Goal: Task Accomplishment & Management: Manage account settings

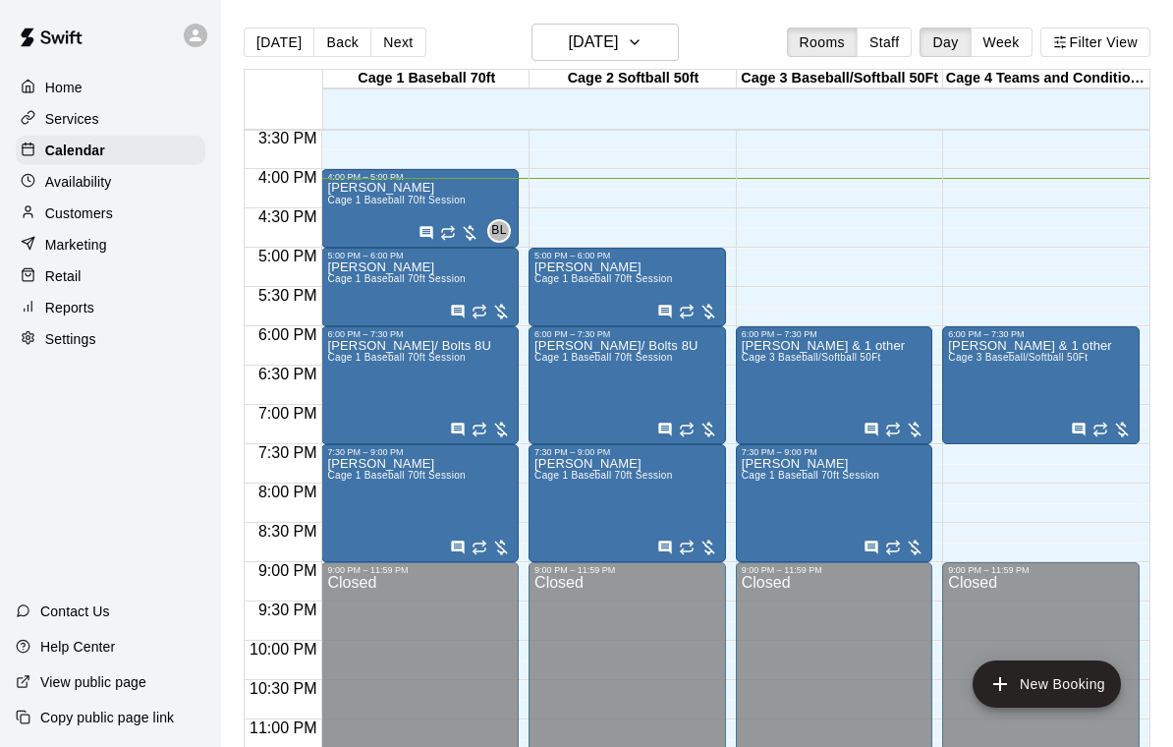
scroll to position [1218, 0]
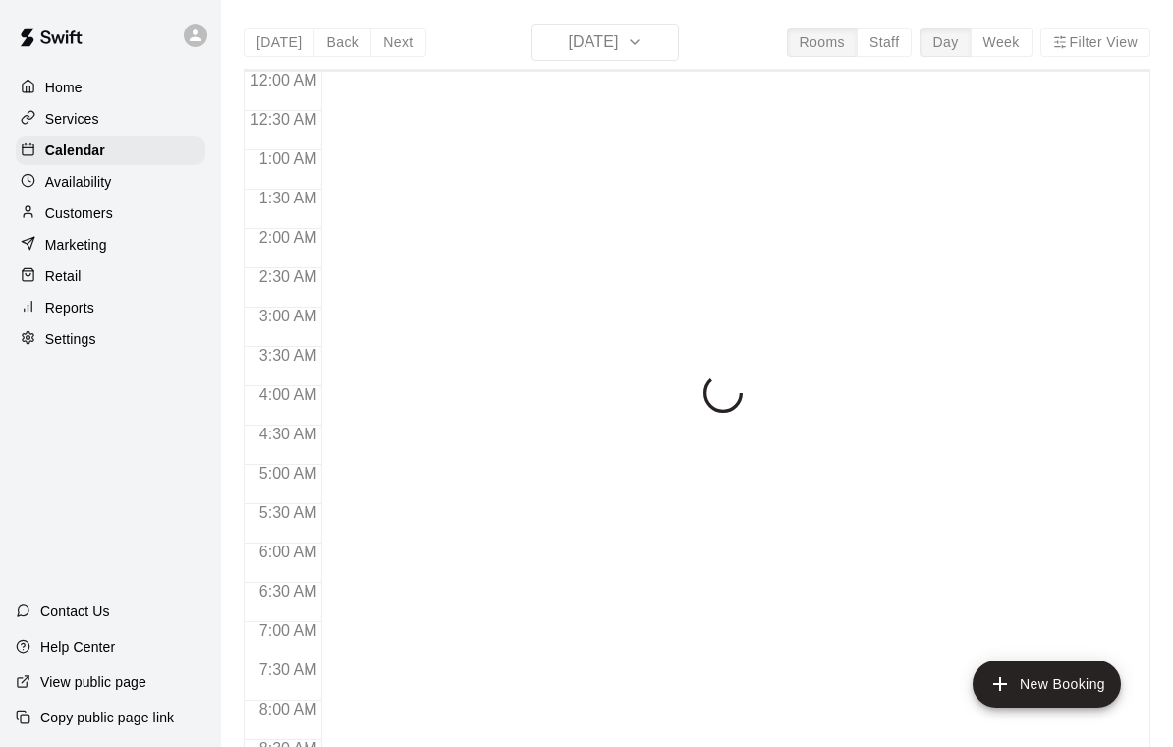
scroll to position [1159, 0]
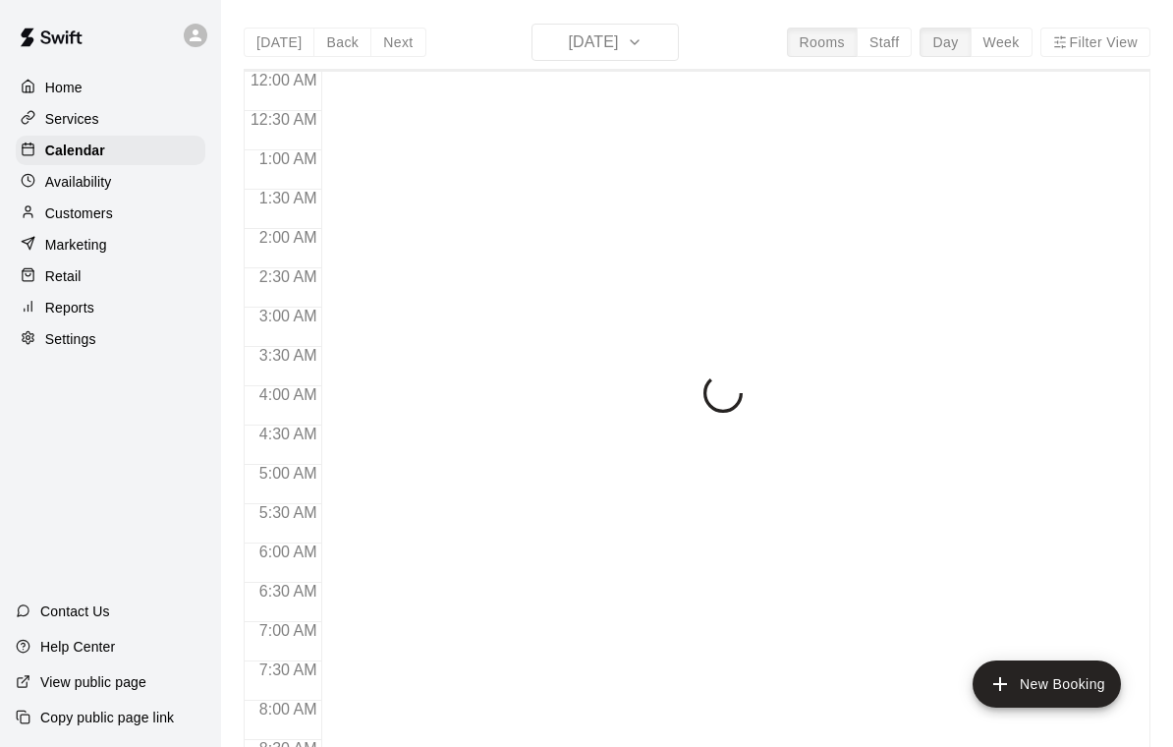
scroll to position [1159, 0]
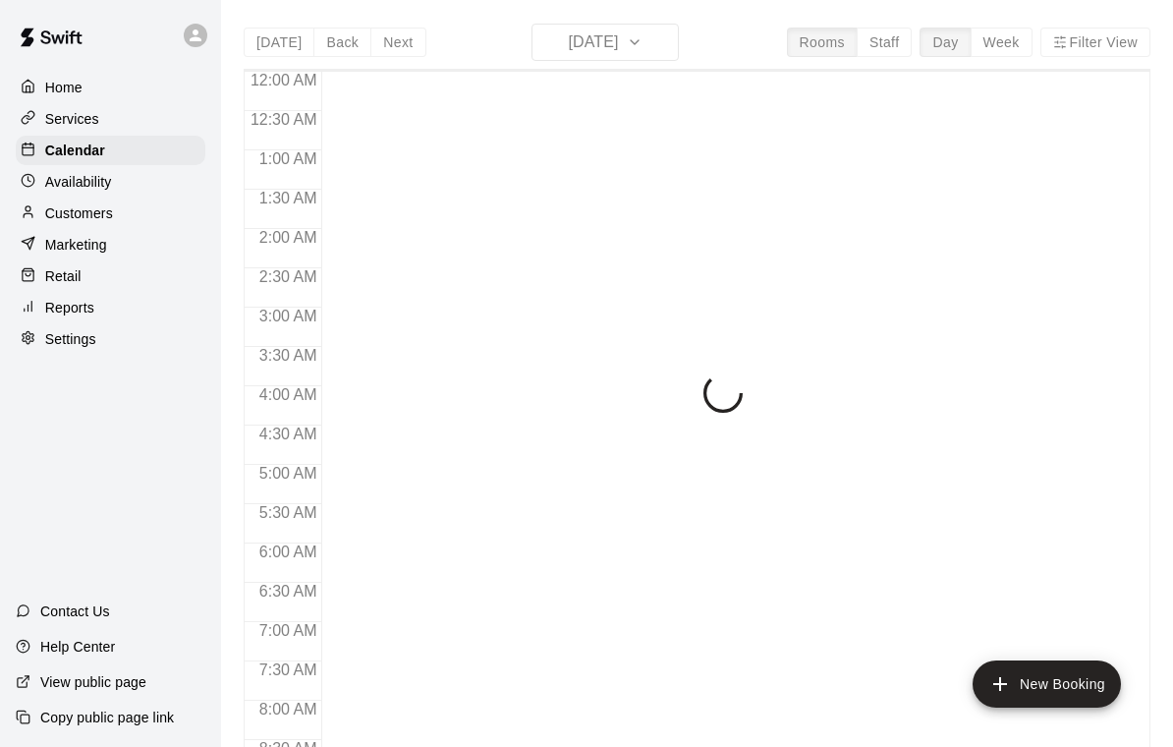
scroll to position [1159, 0]
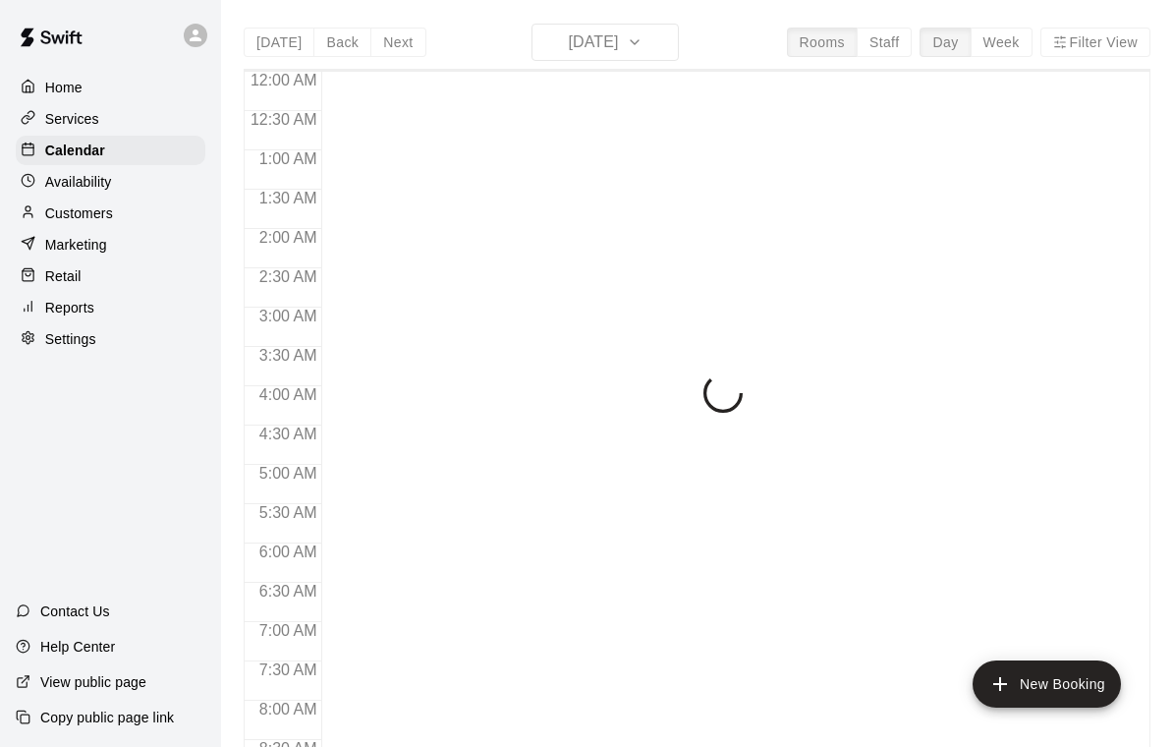
scroll to position [1159, 0]
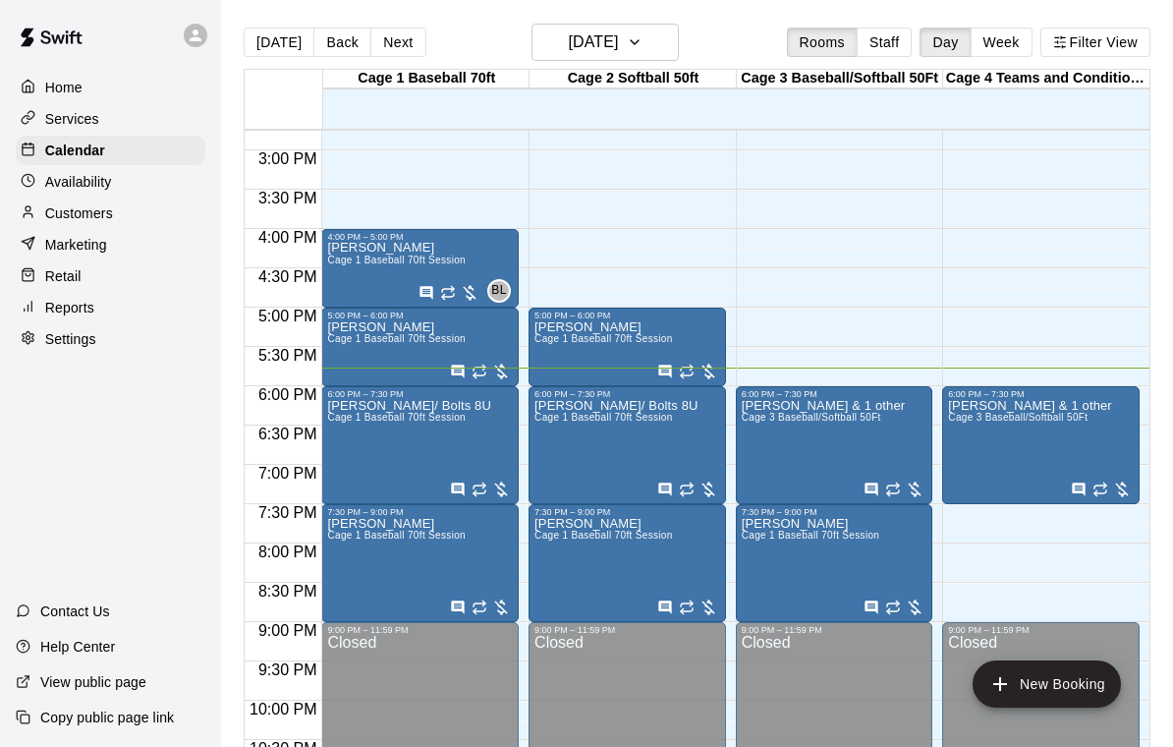
click at [352, 418] on icon "edit" at bounding box center [348, 422] width 18 height 18
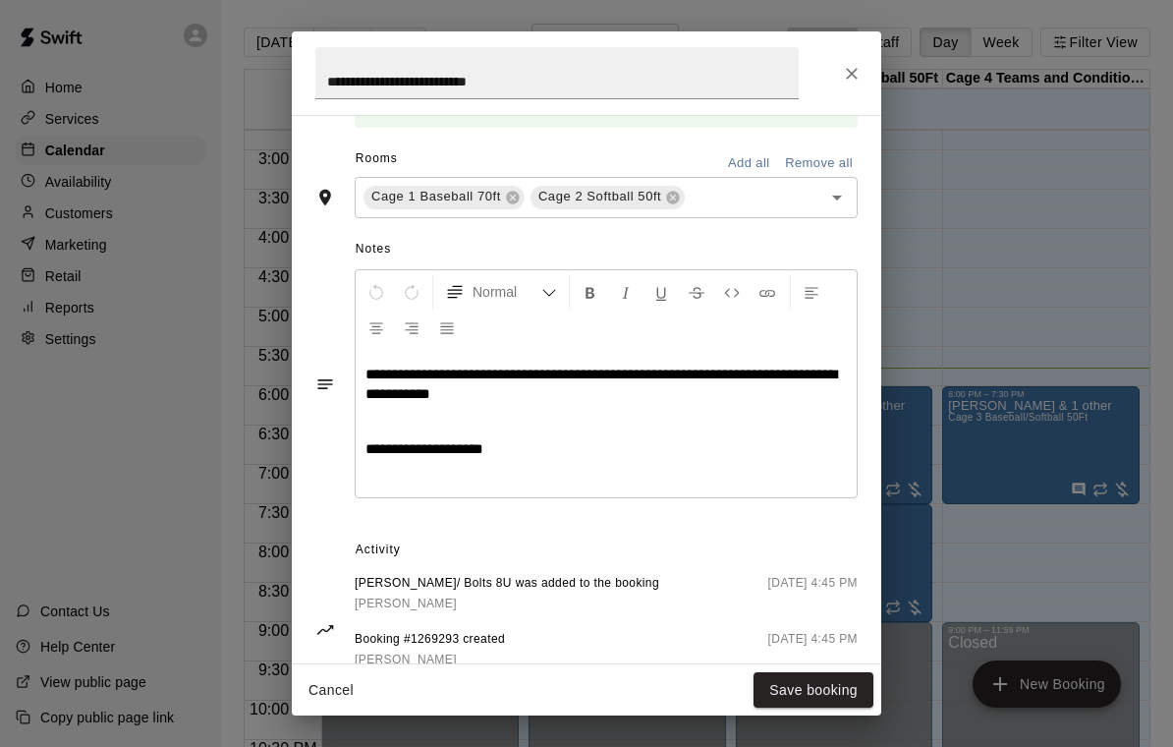
scroll to position [563, 0]
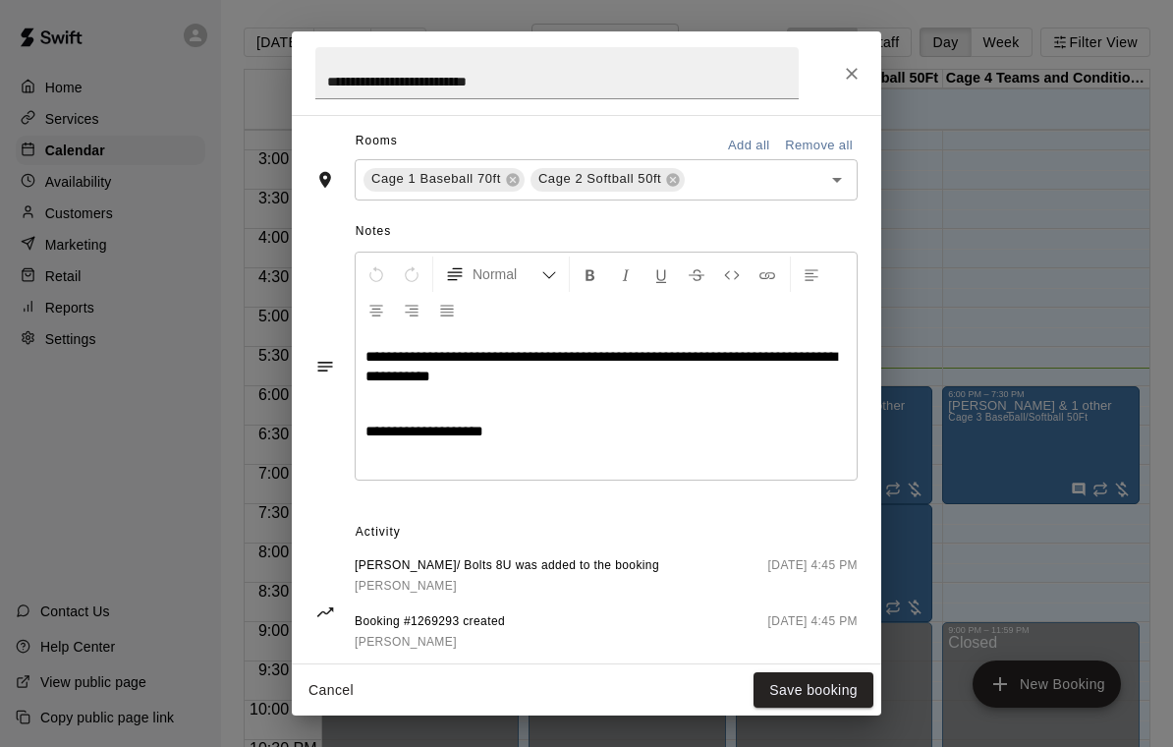
click at [853, 68] on icon "Close" at bounding box center [852, 74] width 20 height 20
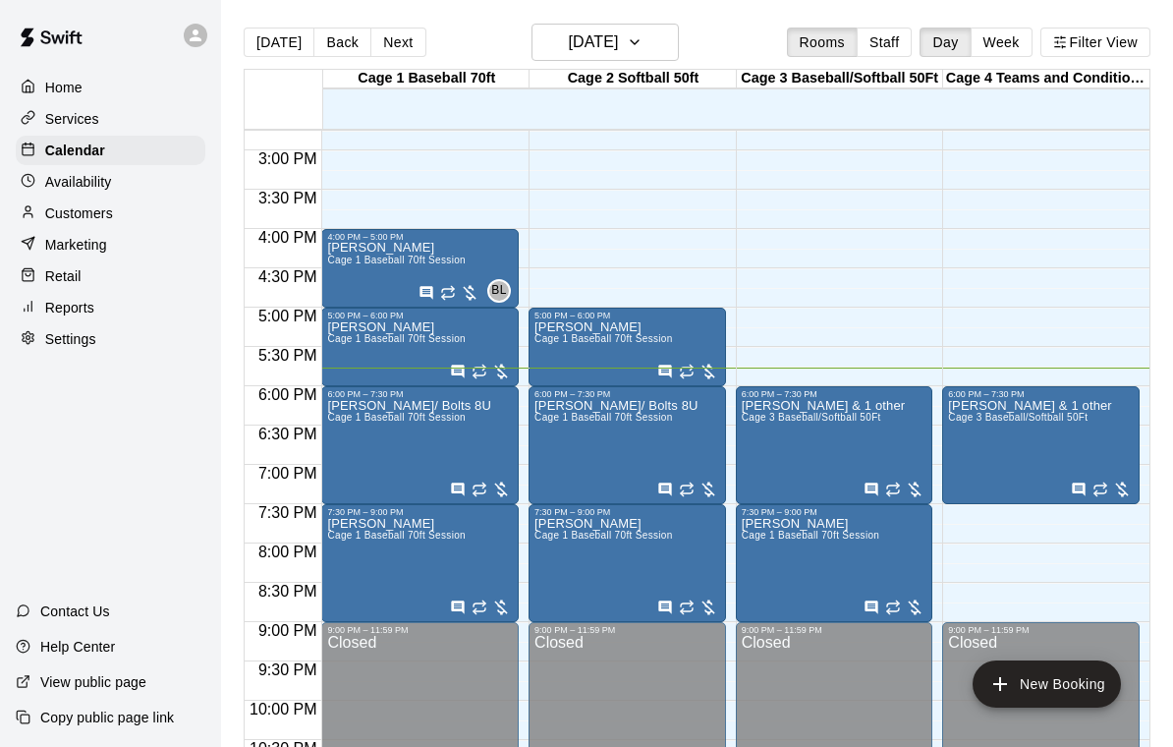
click at [353, 416] on icon "edit" at bounding box center [348, 422] width 18 height 18
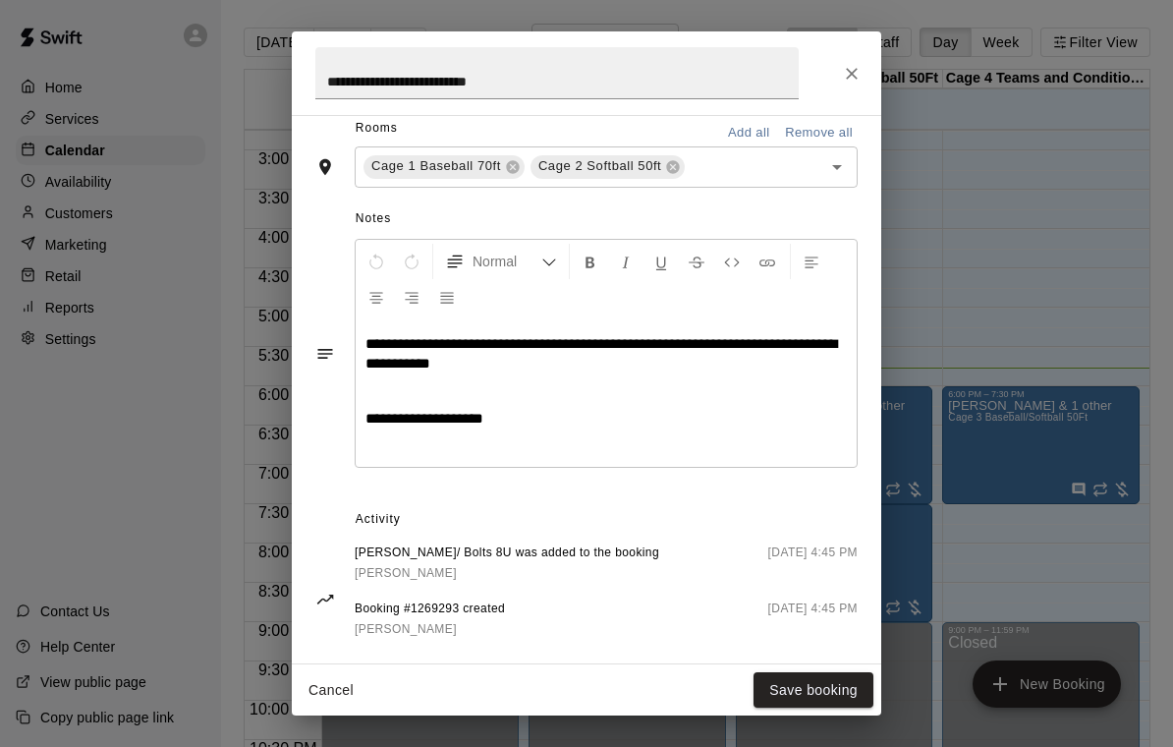
scroll to position [577, 0]
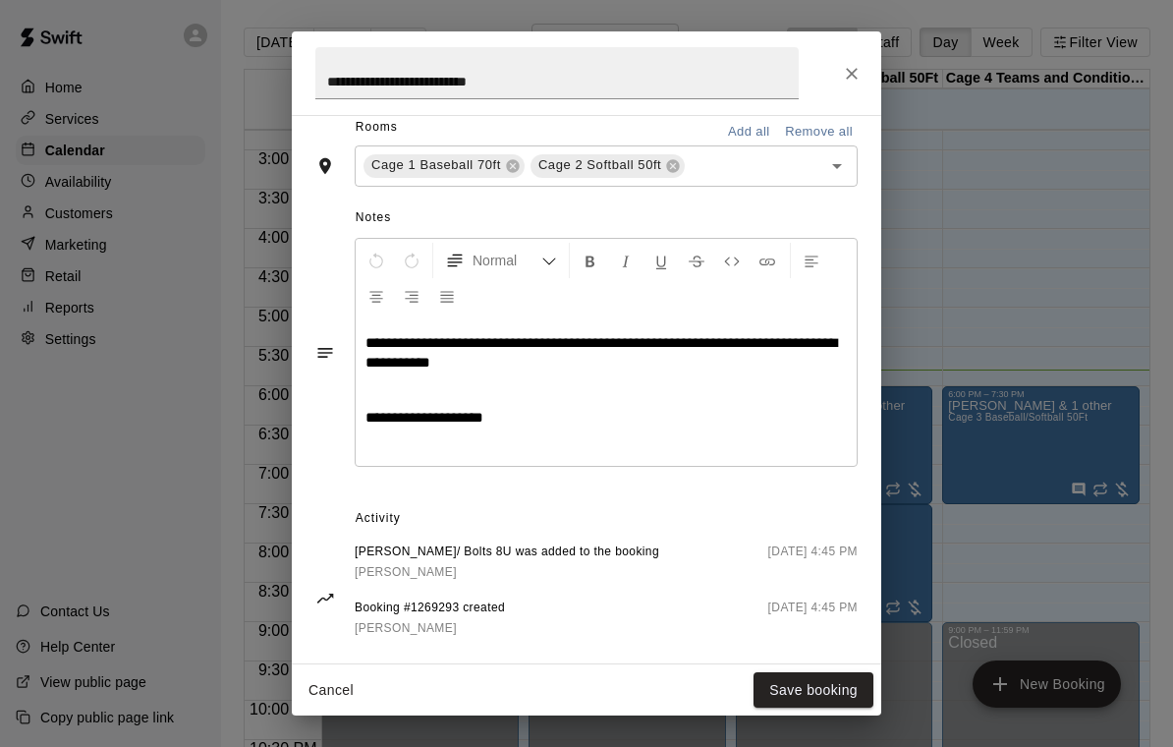
click at [854, 59] on button "Close" at bounding box center [851, 73] width 35 height 35
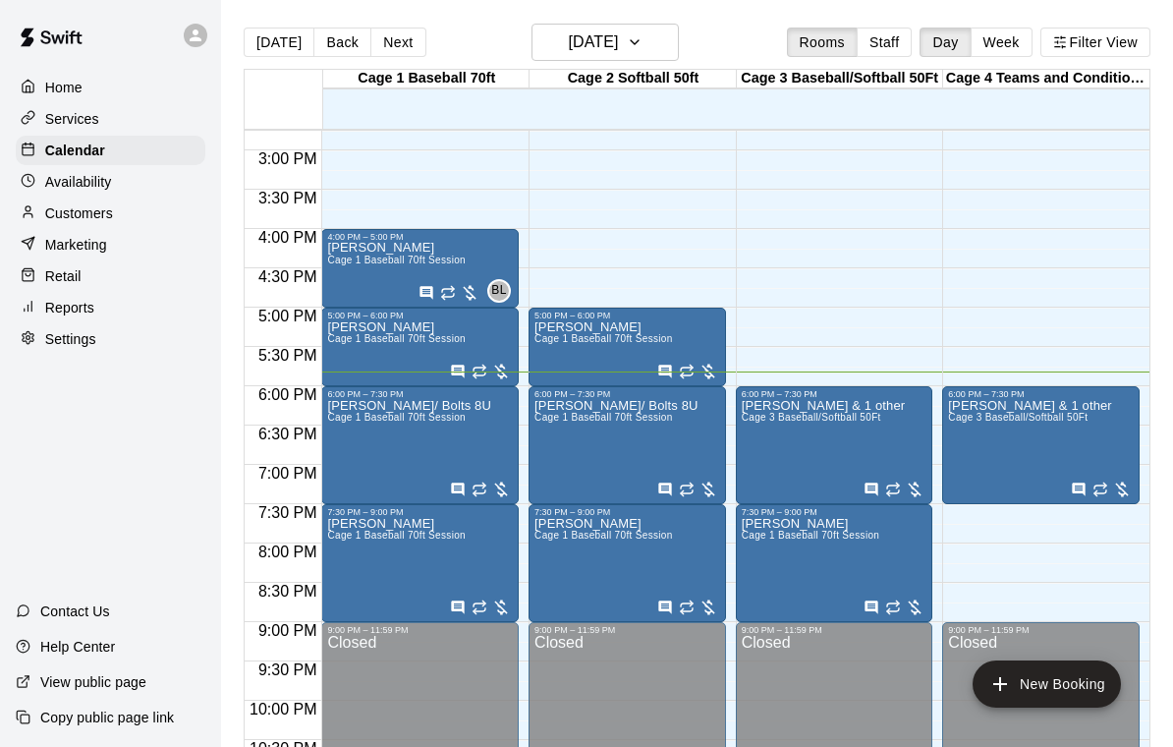
click at [410, 439] on div at bounding box center [586, 373] width 1173 height 747
click at [356, 420] on span "Cage 1 Baseball 70ft Session" at bounding box center [396, 417] width 139 height 11
click at [354, 436] on icon "edit" at bounding box center [348, 433] width 24 height 24
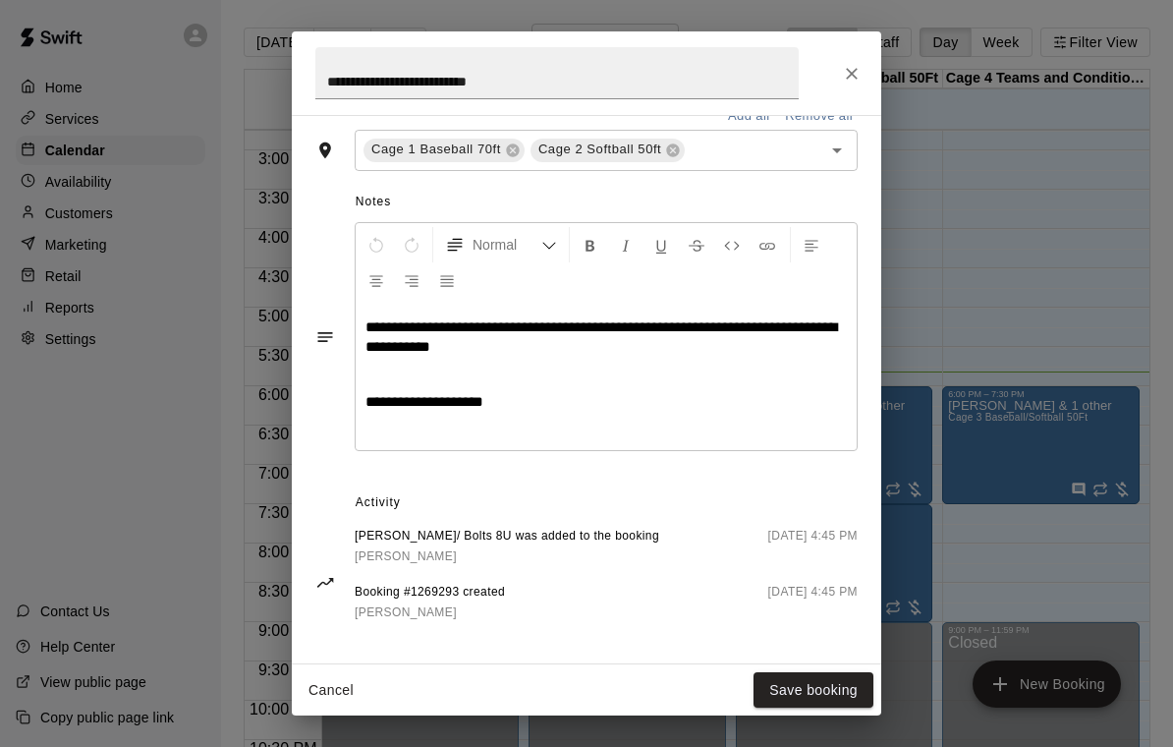
scroll to position [590, 0]
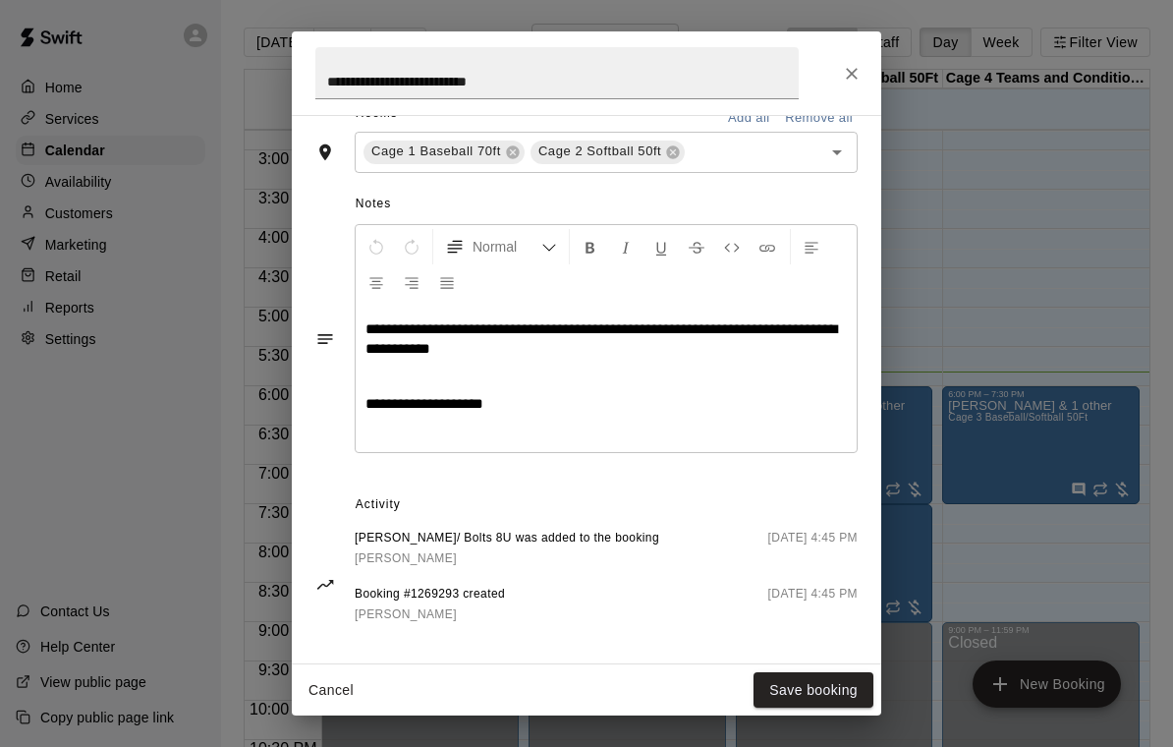
click at [735, 377] on p at bounding box center [605, 376] width 481 height 20
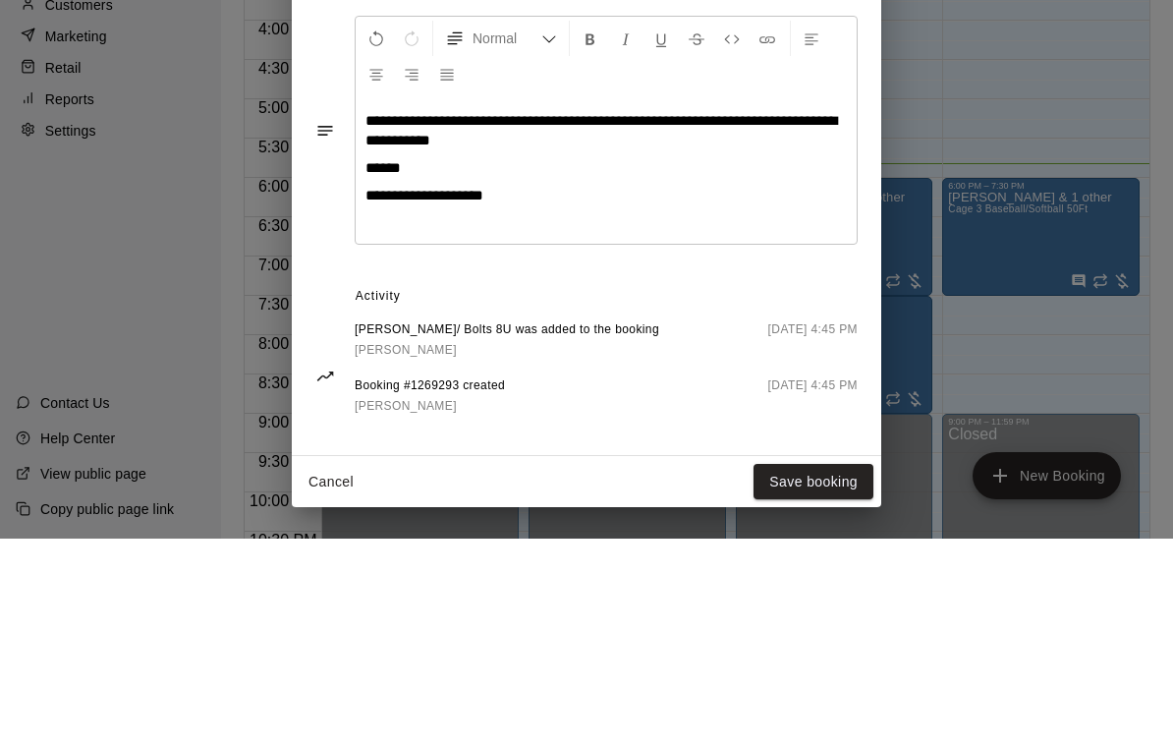
scroll to position [62, 0]
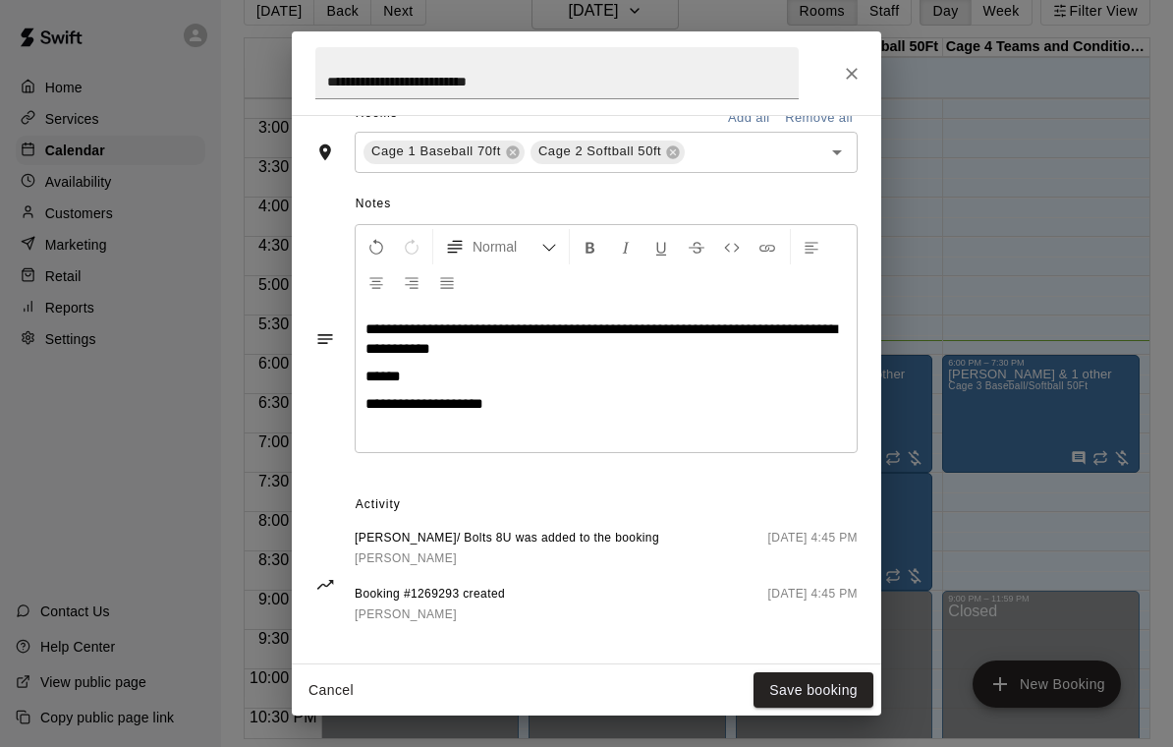
click at [810, 698] on button "Save booking" at bounding box center [813, 690] width 120 height 36
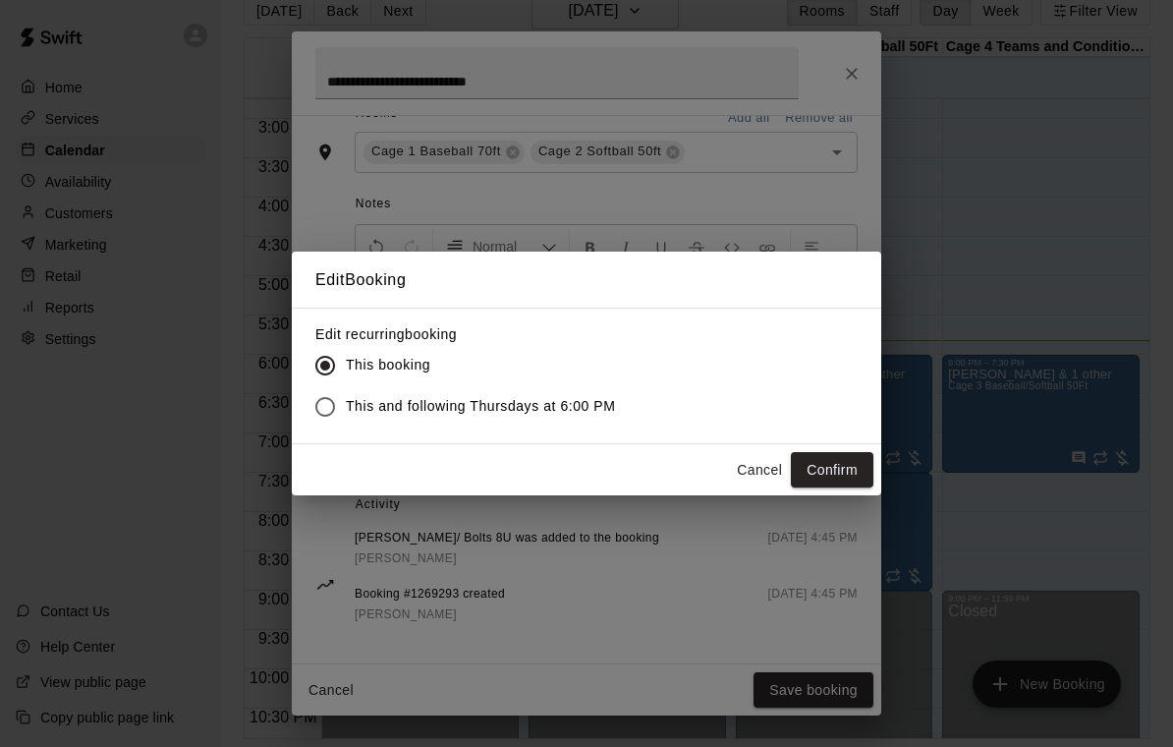
click at [816, 468] on button "Confirm" at bounding box center [832, 470] width 83 height 36
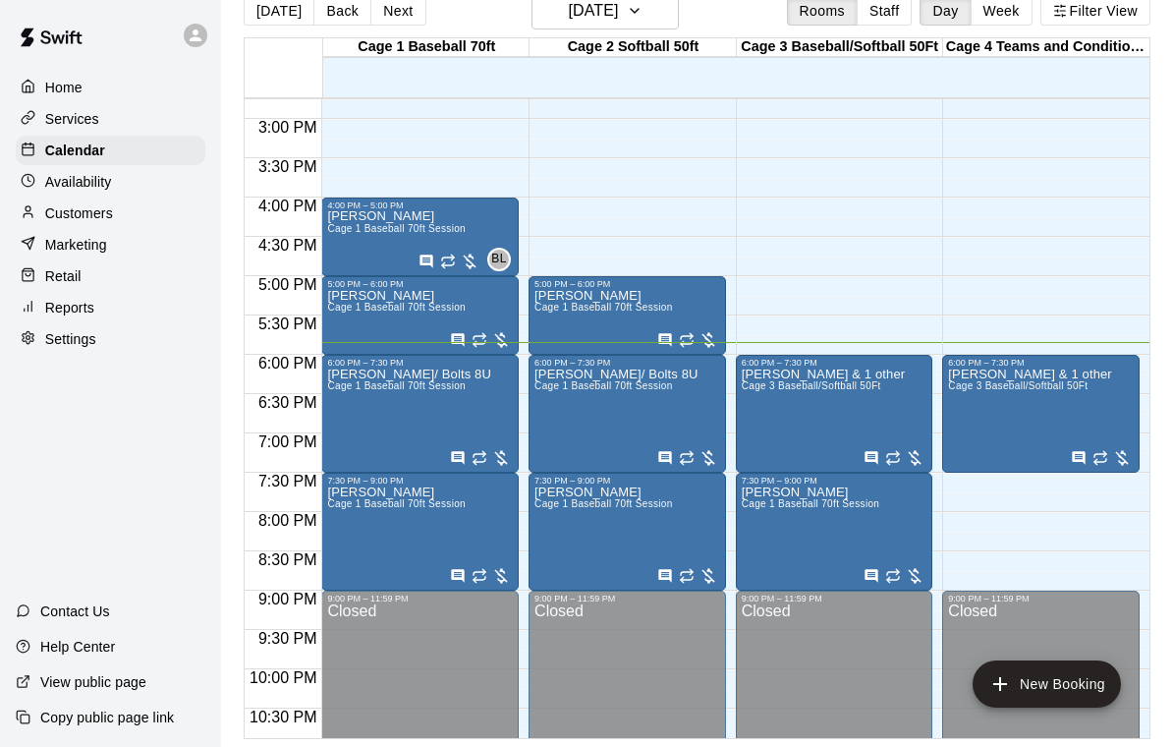
click at [794, 375] on div "Korey Neal & 1 other Cage 3 Baseball/Softball 50Ft" at bounding box center [823, 740] width 163 height 747
click at [751, 354] on icon "edit" at bounding box center [762, 360] width 24 height 24
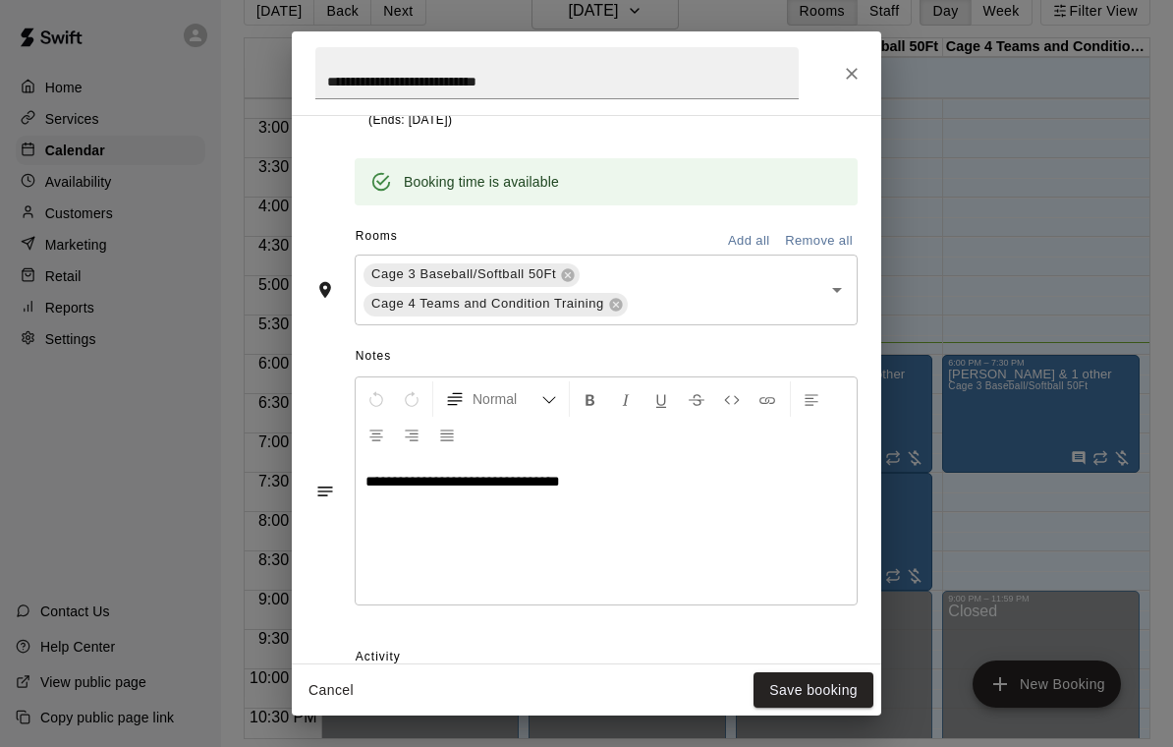
scroll to position [470, 0]
click at [851, 76] on icon "Close" at bounding box center [852, 74] width 20 height 20
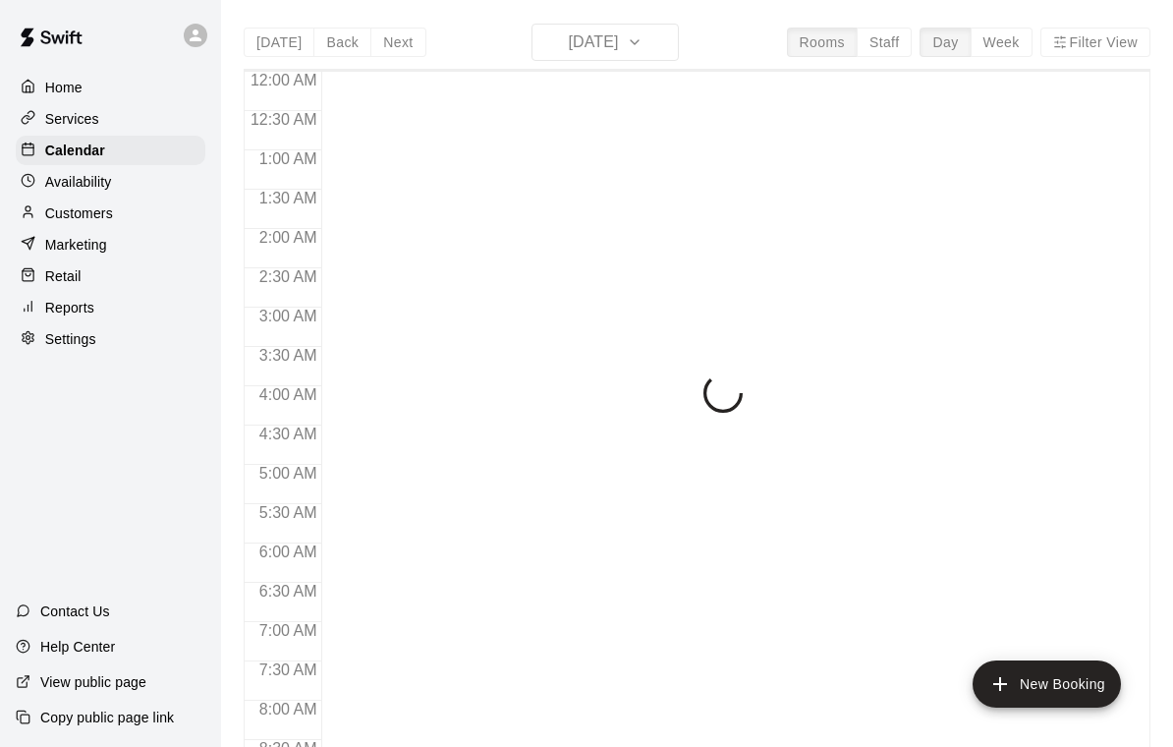
scroll to position [1159, 0]
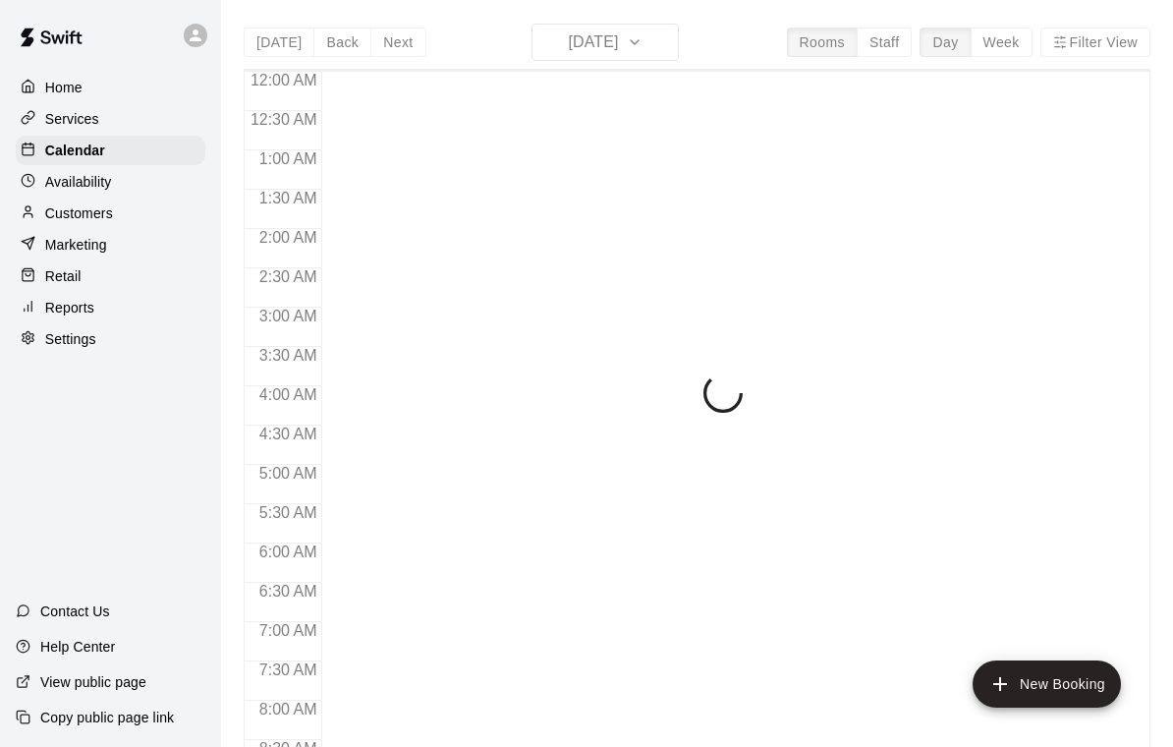
scroll to position [1159, 0]
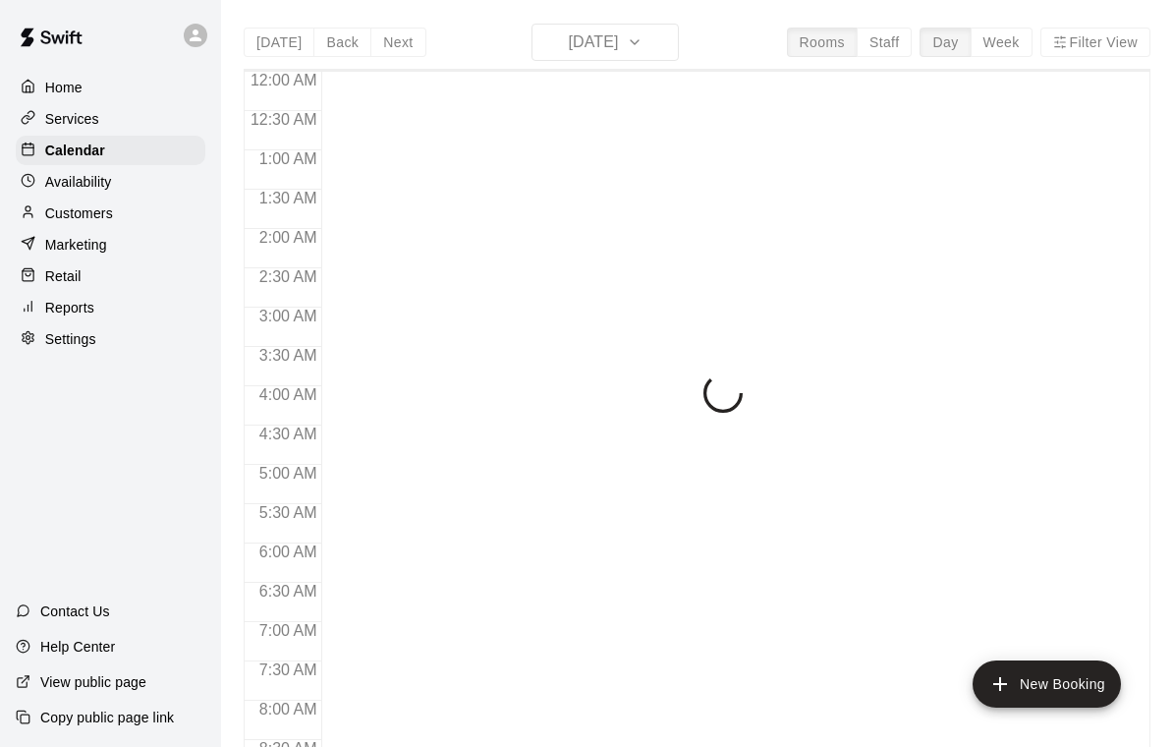
scroll to position [1159, 0]
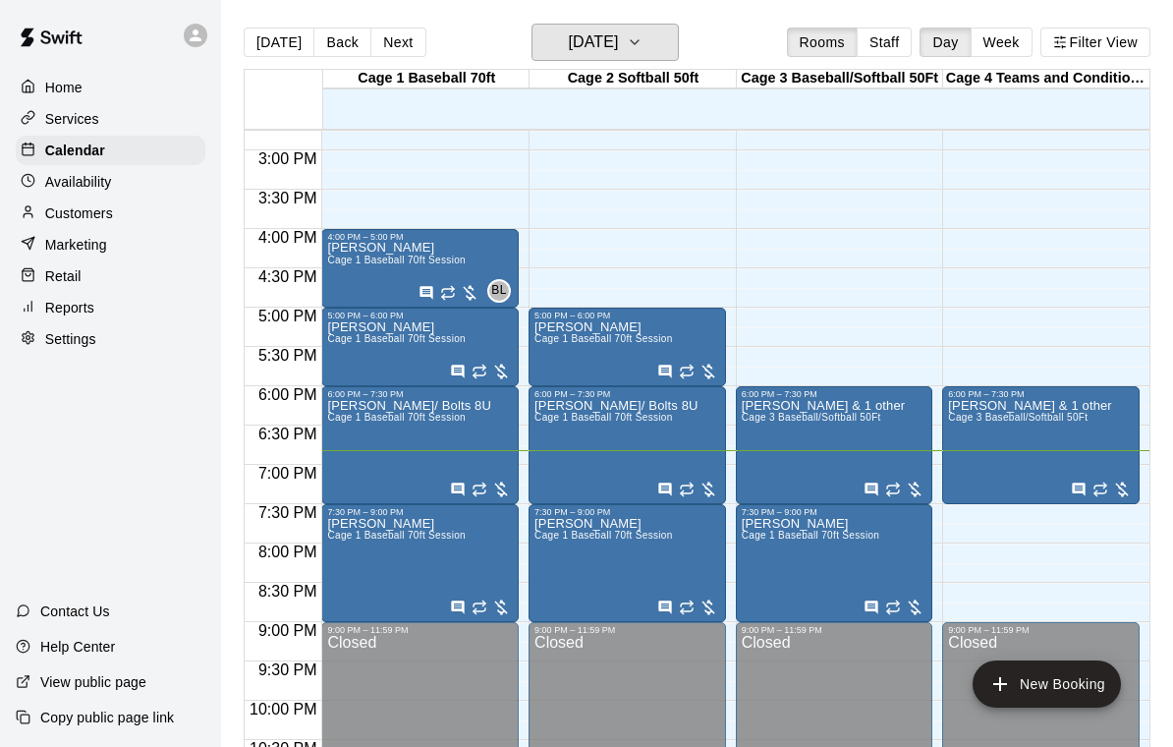
click at [639, 44] on icon "button" at bounding box center [635, 42] width 8 height 4
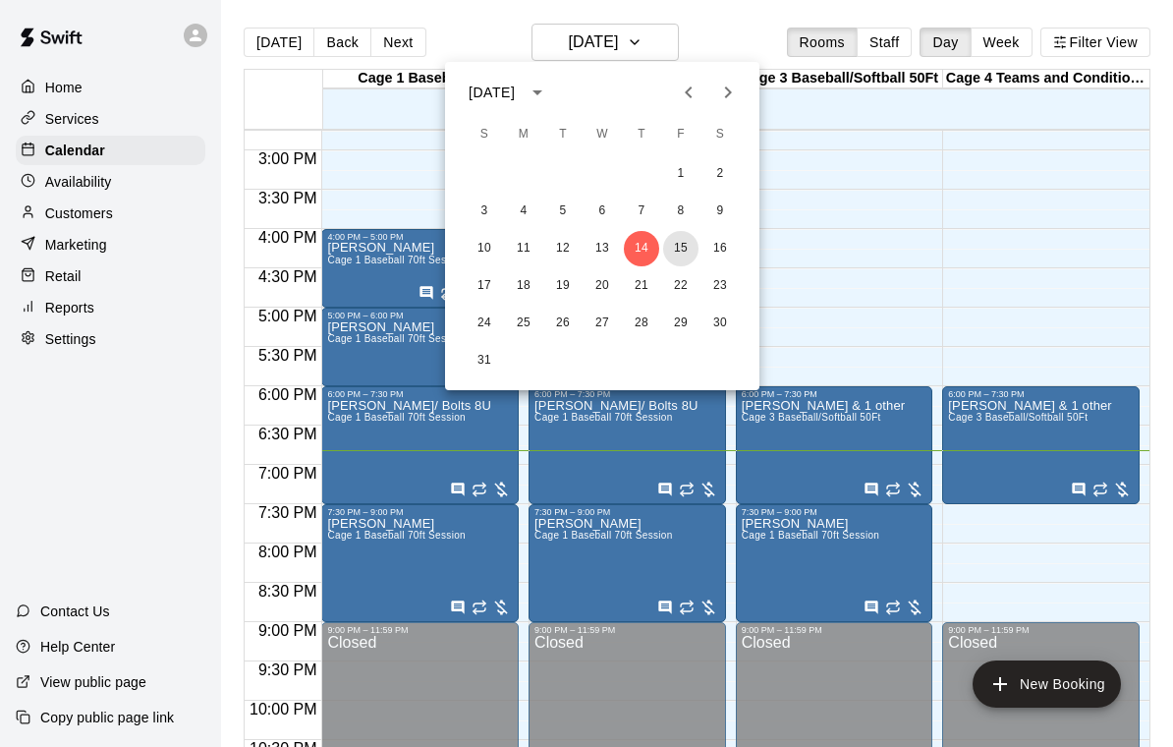
click at [674, 254] on button "15" at bounding box center [680, 248] width 35 height 35
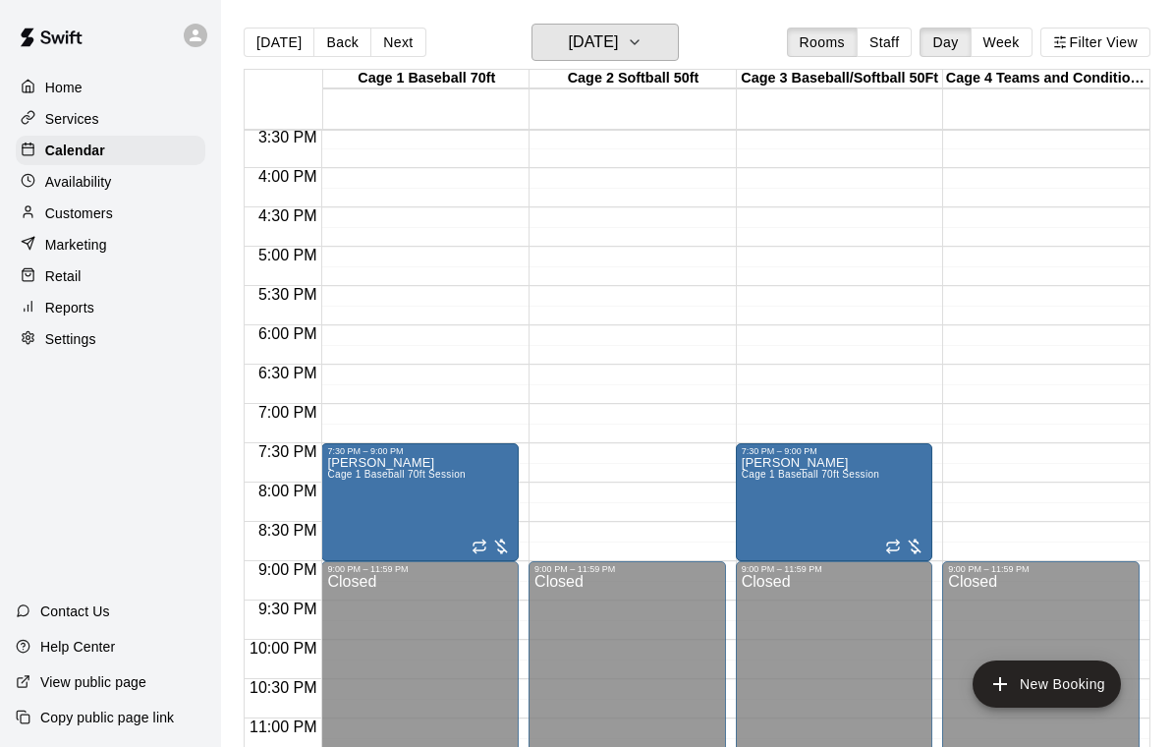
scroll to position [1218, 0]
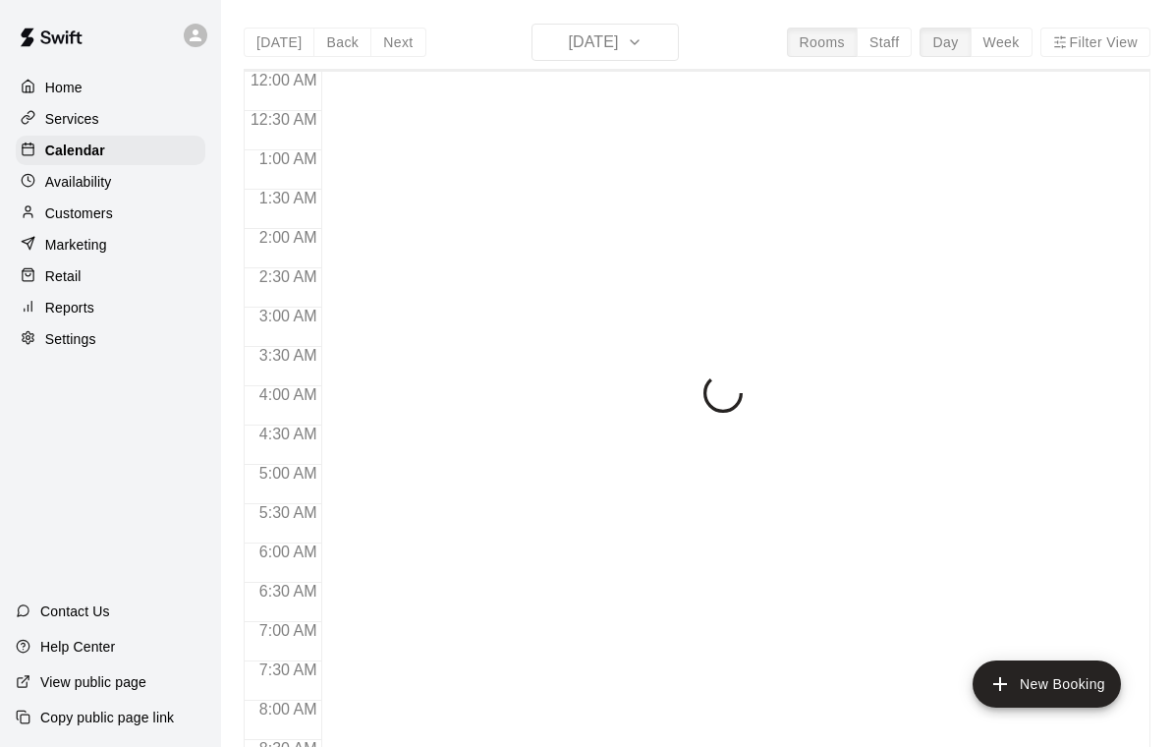
scroll to position [1159, 0]
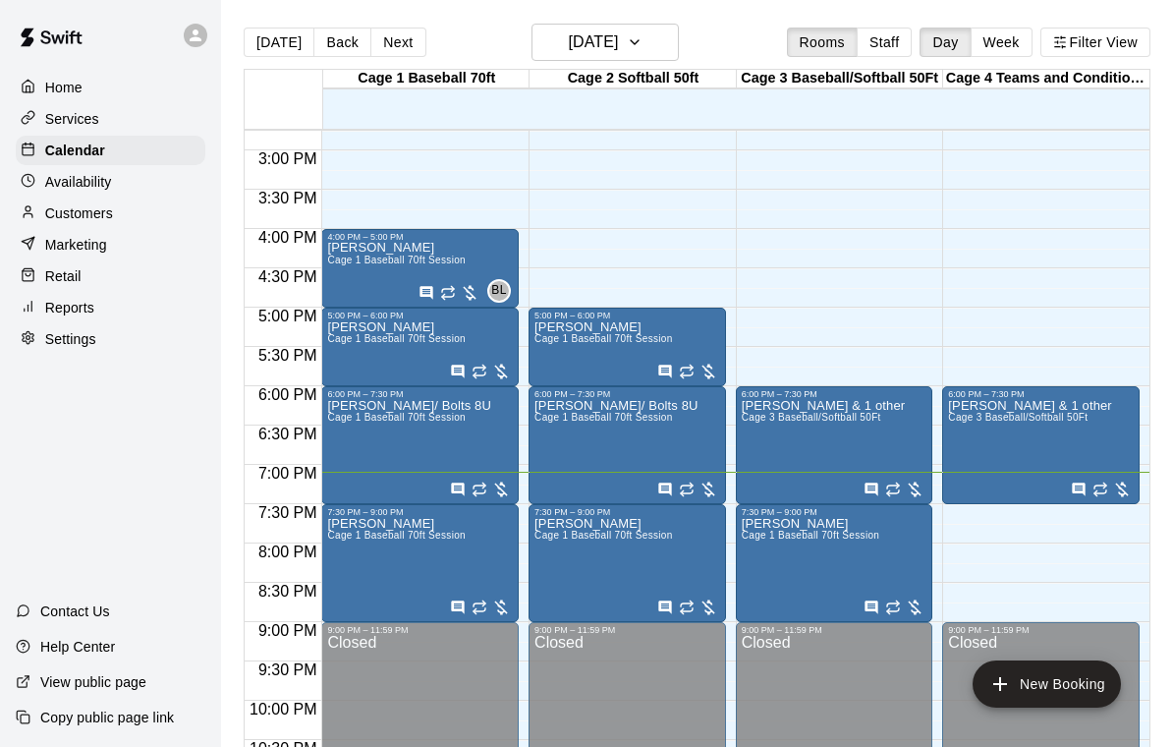
click at [379, 259] on span "Cage 1 Baseball 70ft Session" at bounding box center [396, 259] width 139 height 11
click at [346, 278] on icon "edit" at bounding box center [348, 276] width 18 height 18
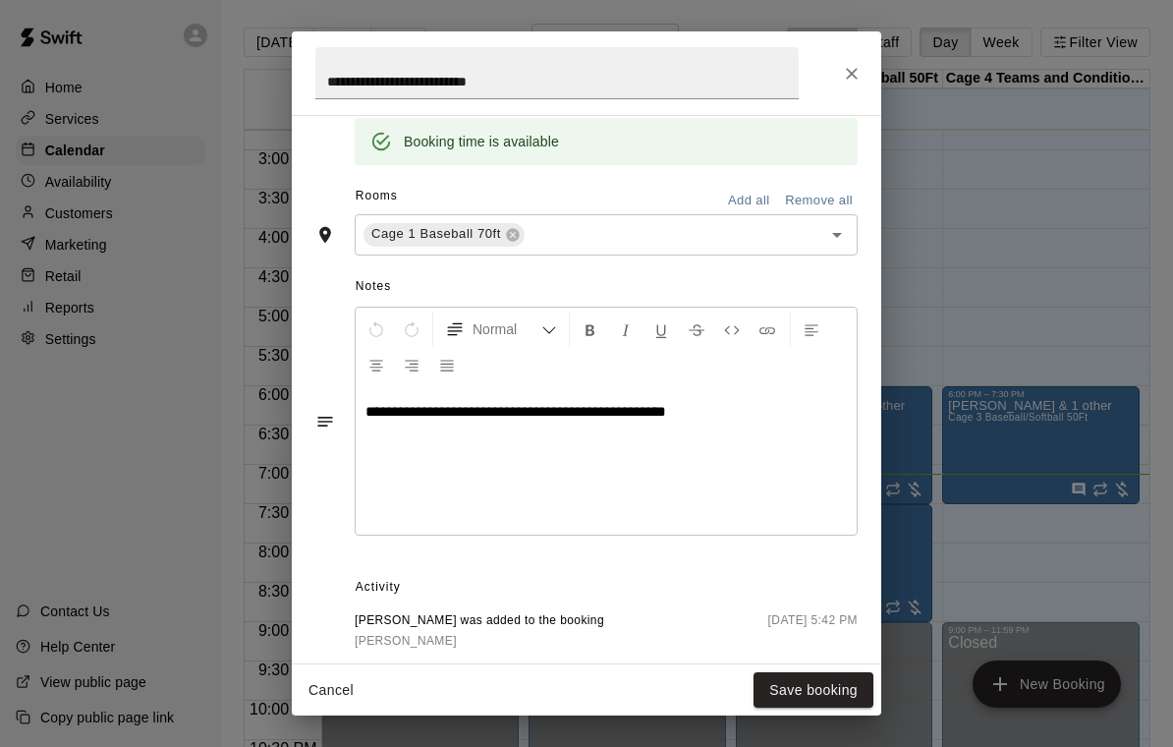
scroll to position [509, 0]
click at [854, 78] on icon "Close" at bounding box center [852, 74] width 20 height 20
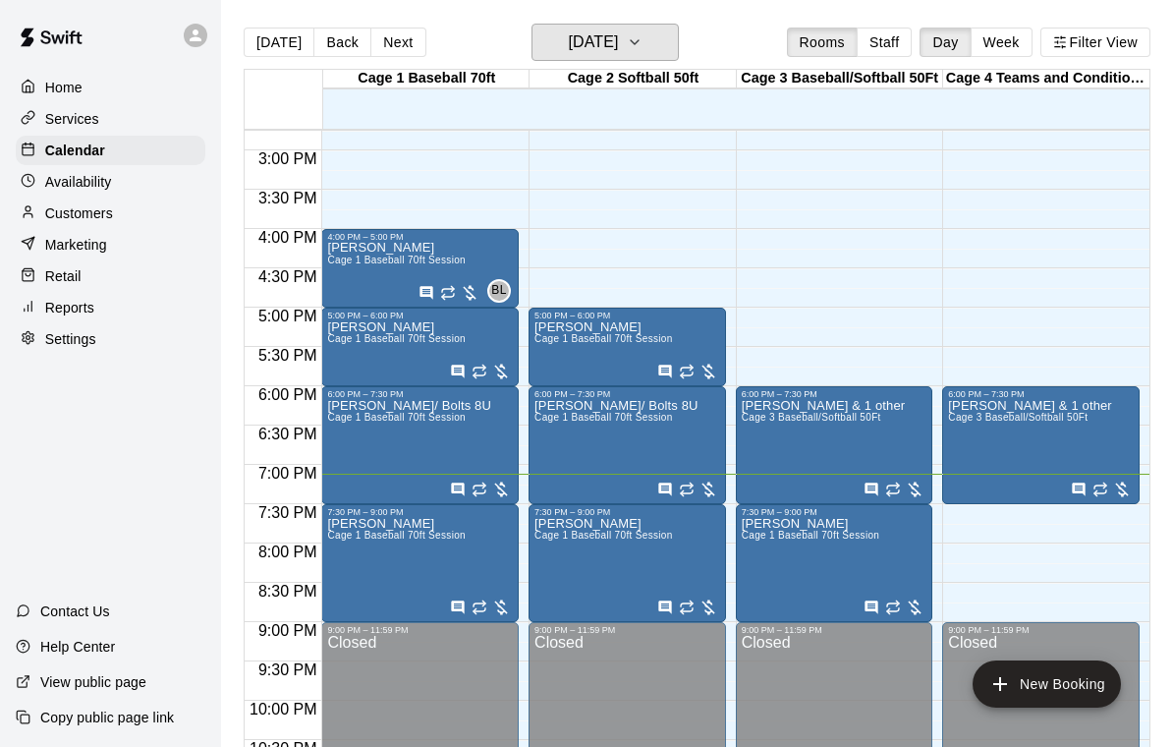
click at [642, 40] on icon "button" at bounding box center [635, 42] width 16 height 24
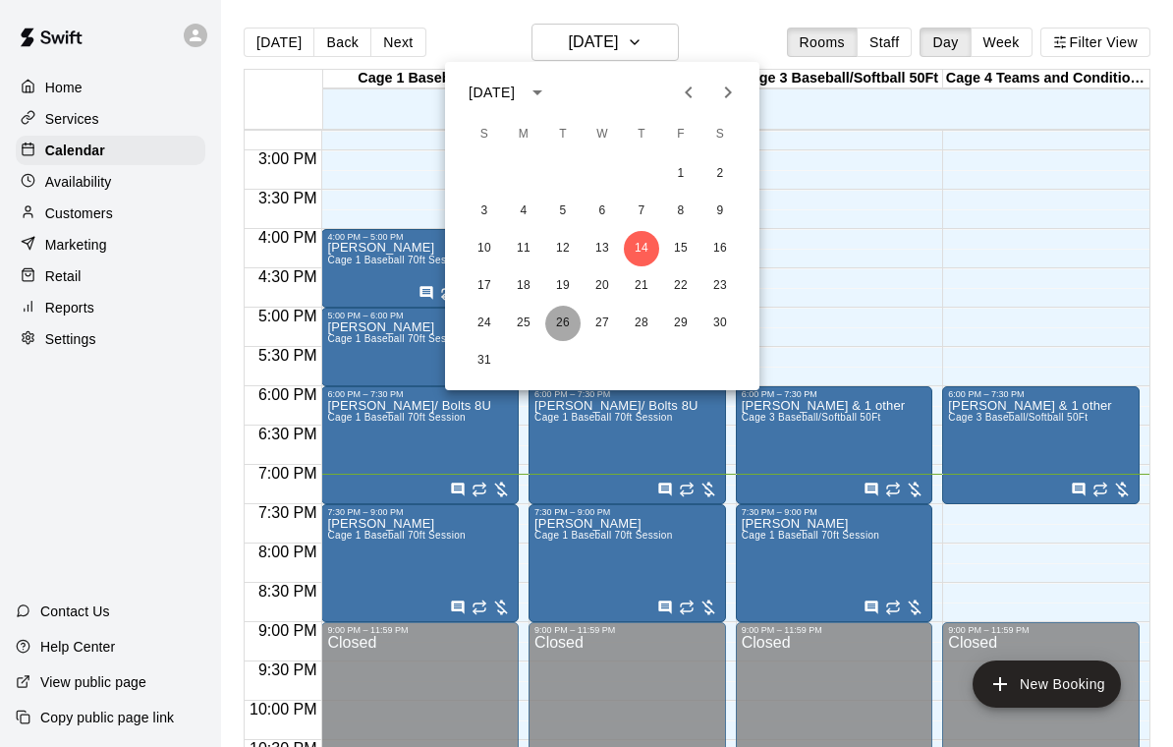
click at [564, 323] on button "26" at bounding box center [562, 323] width 35 height 35
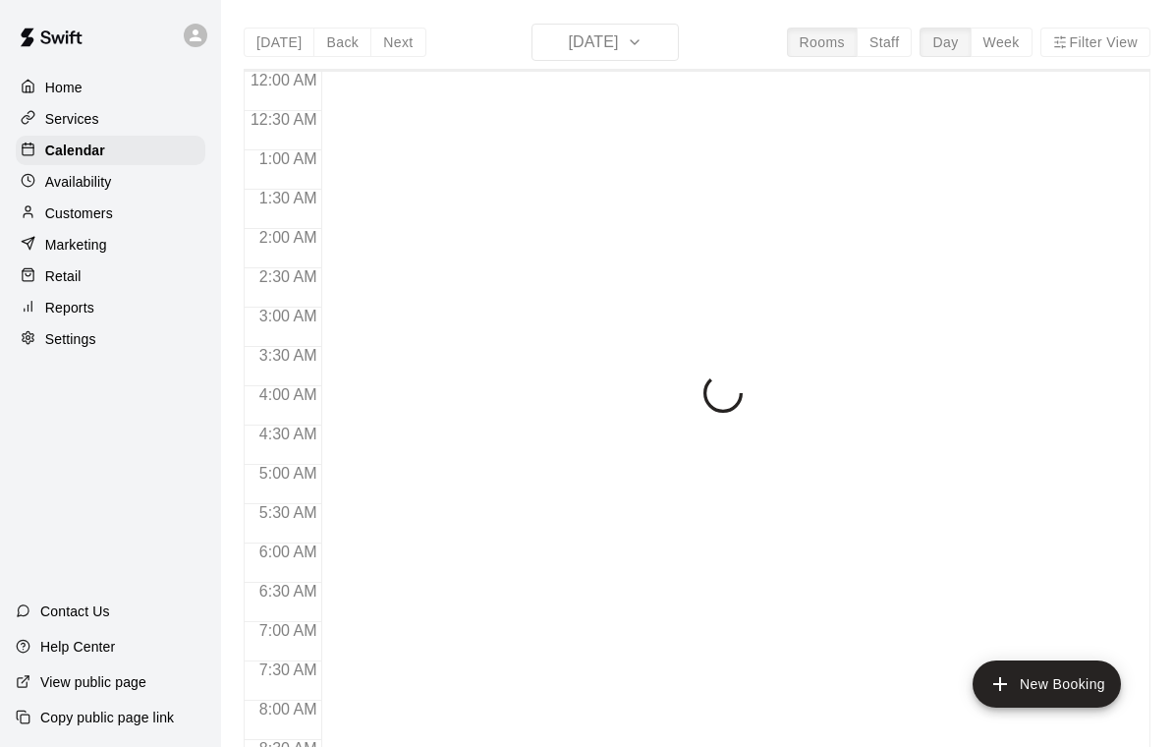
scroll to position [1159, 0]
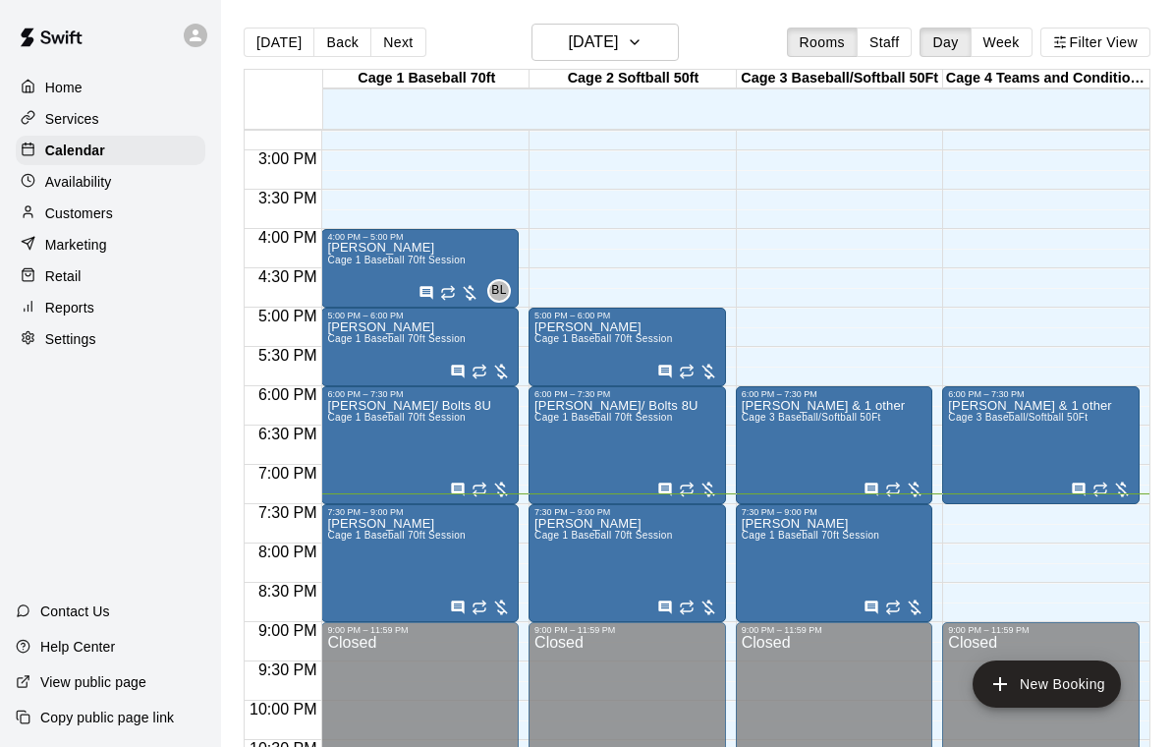
click at [360, 534] on button "edit" at bounding box center [347, 539] width 39 height 39
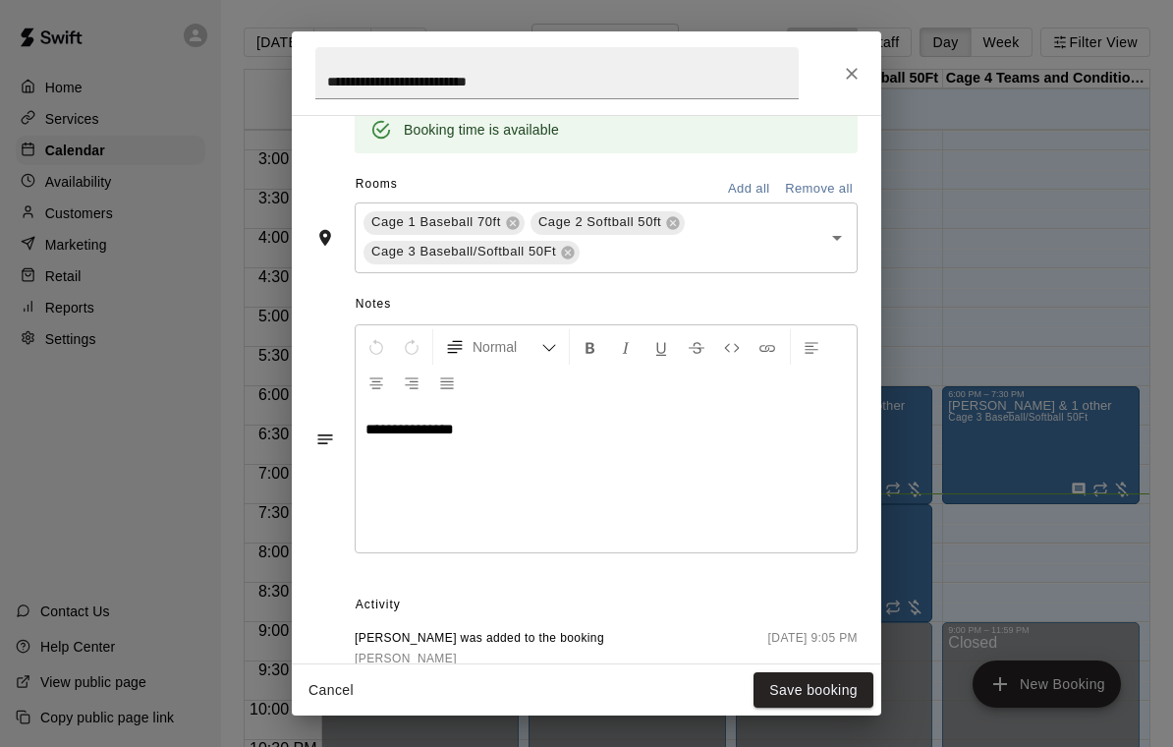
scroll to position [521, 0]
click at [853, 76] on icon "Close" at bounding box center [852, 74] width 20 height 20
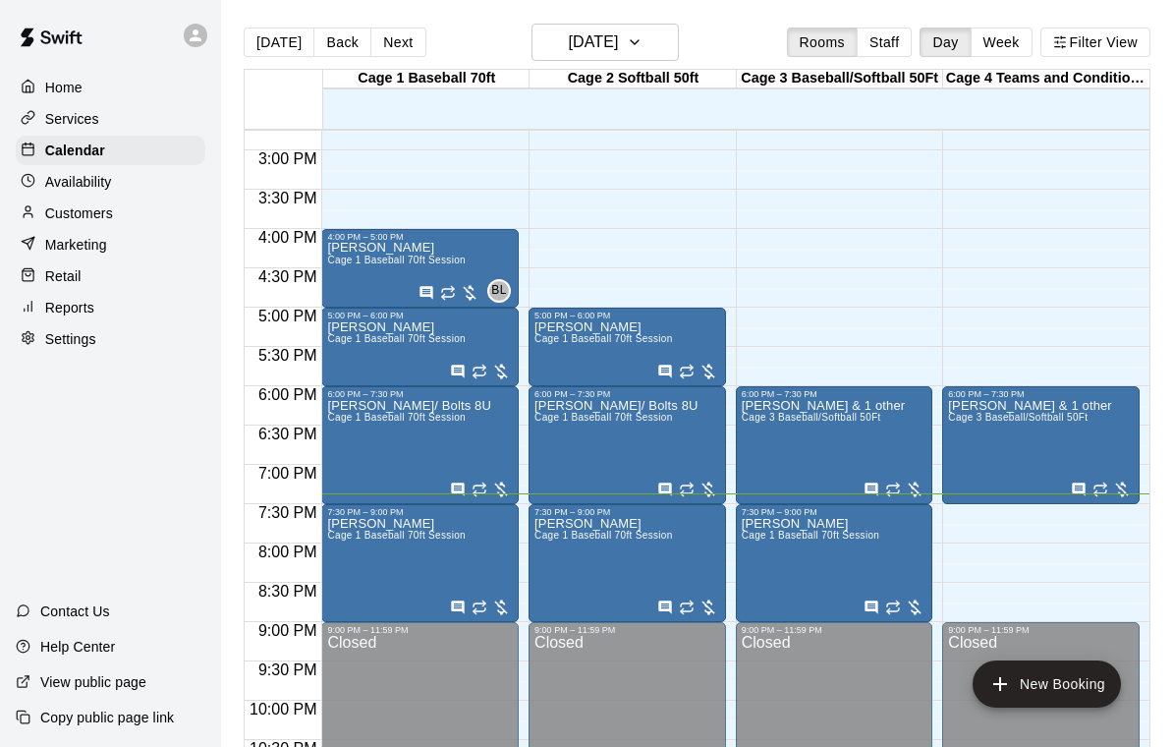
click at [355, 419] on icon "edit" at bounding box center [348, 422] width 24 height 24
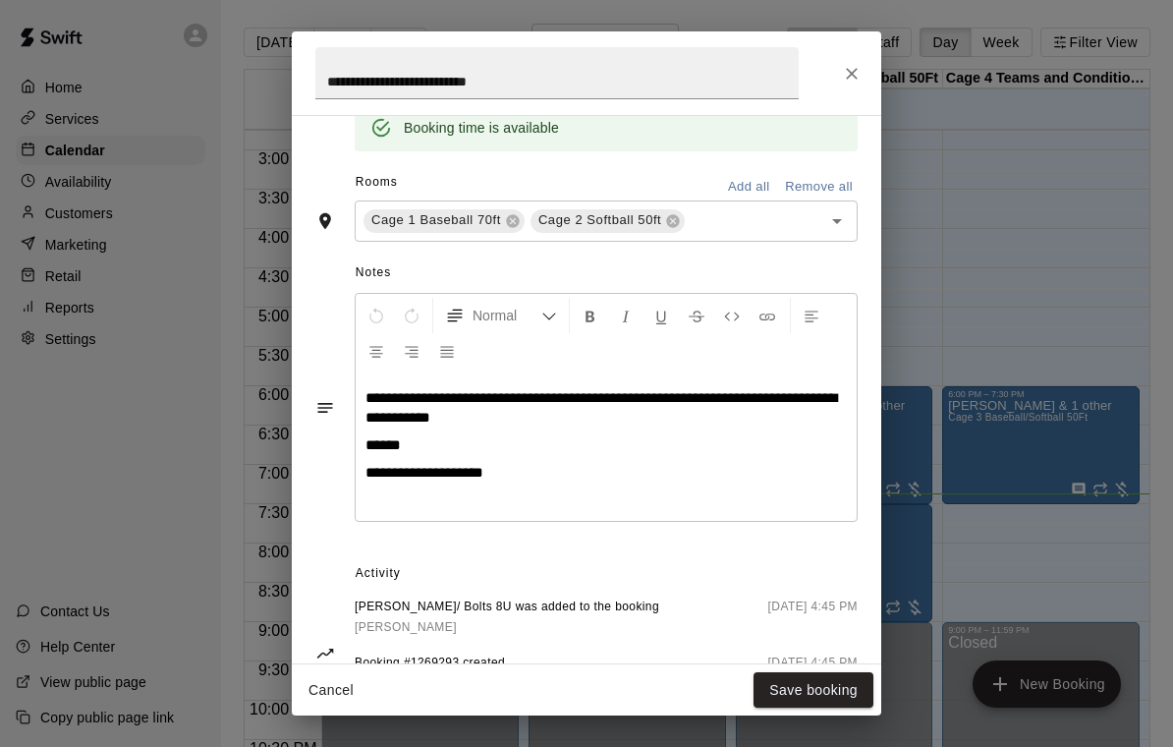
scroll to position [526, 0]
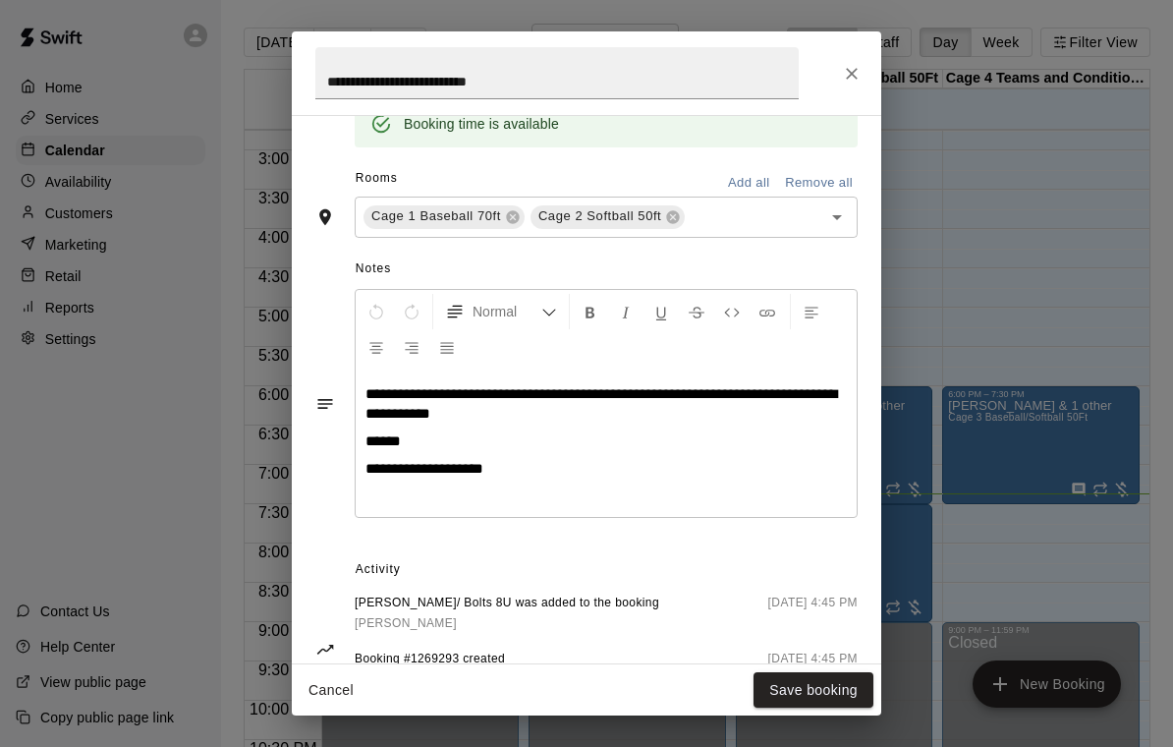
click at [847, 84] on button "Close" at bounding box center [851, 73] width 35 height 35
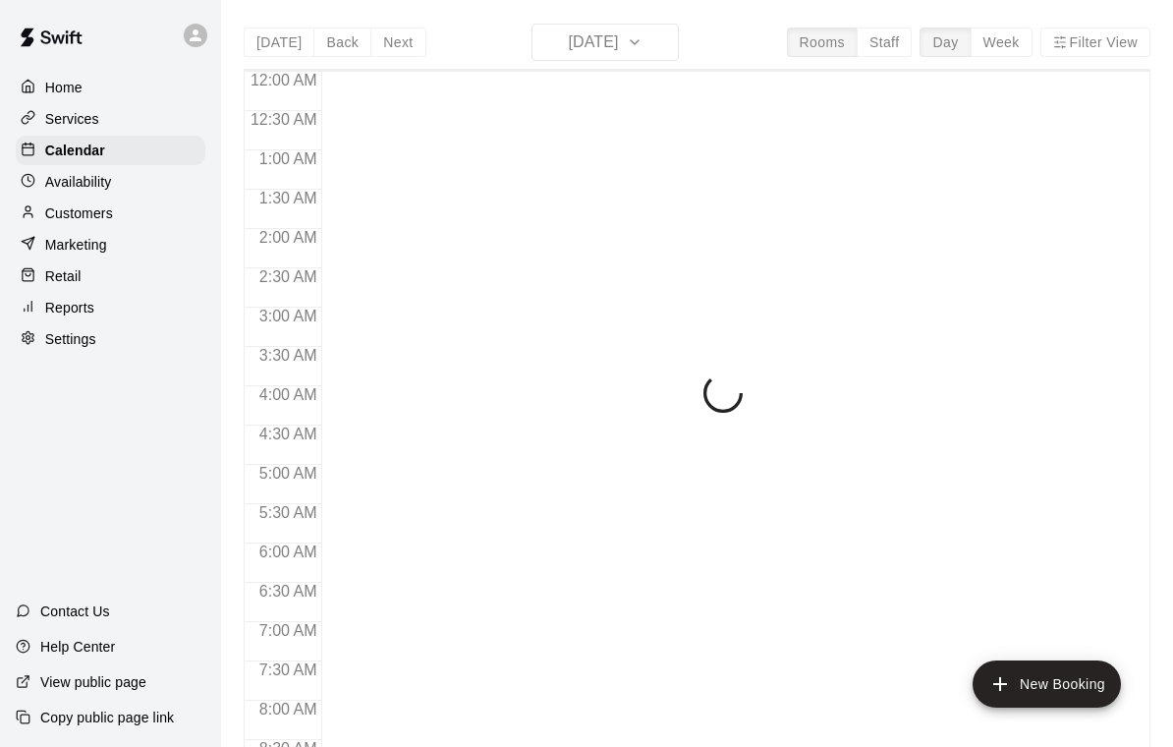
scroll to position [1159, 0]
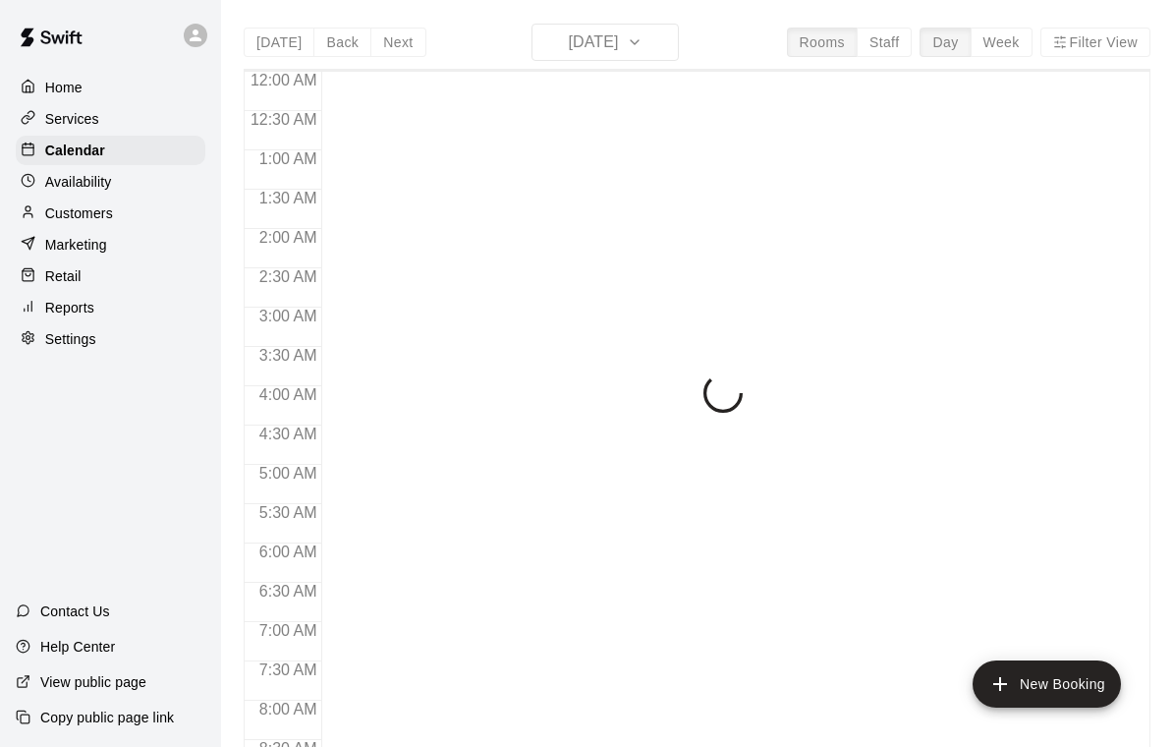
scroll to position [1159, 0]
